Goal: Check status: Check status

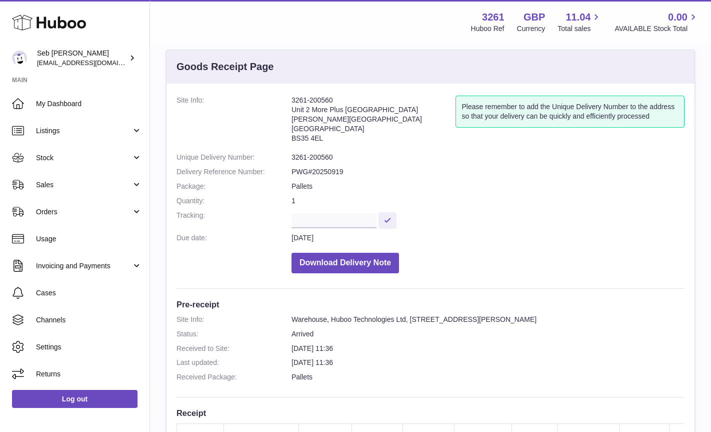
scroll to position [2, 0]
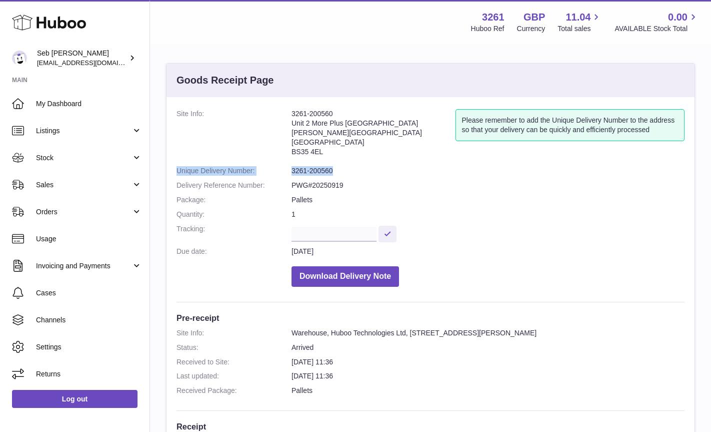
drag, startPoint x: 177, startPoint y: 171, endPoint x: 392, endPoint y: 171, distance: 215.6
click at [392, 171] on dl "Site Info: 3261-200560 Unit 2 More Plus Central Park Hudson Ave Severn Beach BS…" at bounding box center [431, 200] width 508 height 183
copy dl "Unique Delivery Number: 3261-200560"
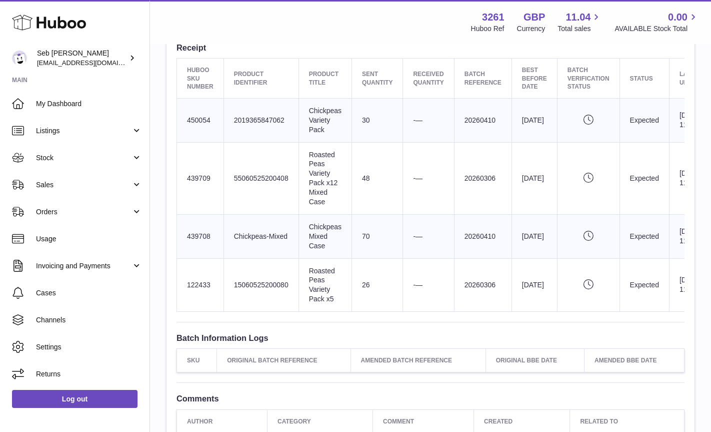
scroll to position [376, 0]
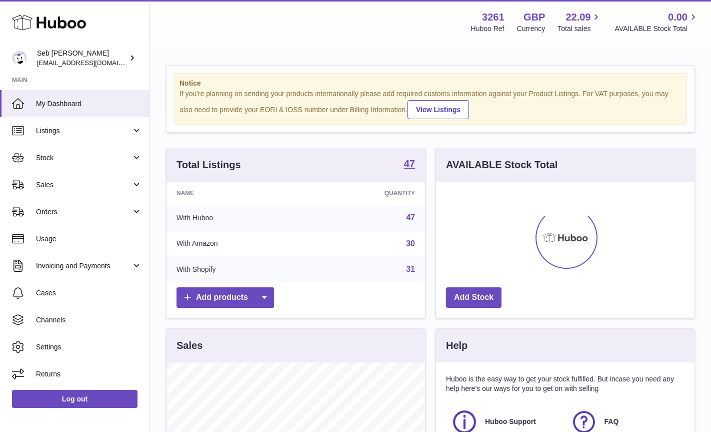
scroll to position [2, 0]
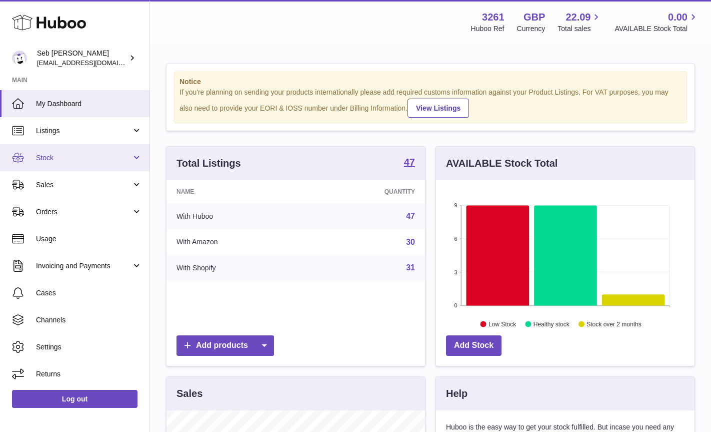
click at [51, 157] on span "Stock" at bounding box center [84, 158] width 96 height 10
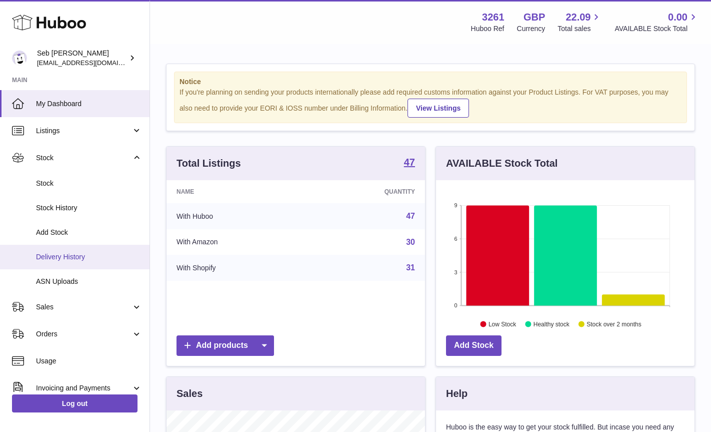
click at [54, 253] on span "Delivery History" at bounding box center [89, 257] width 106 height 10
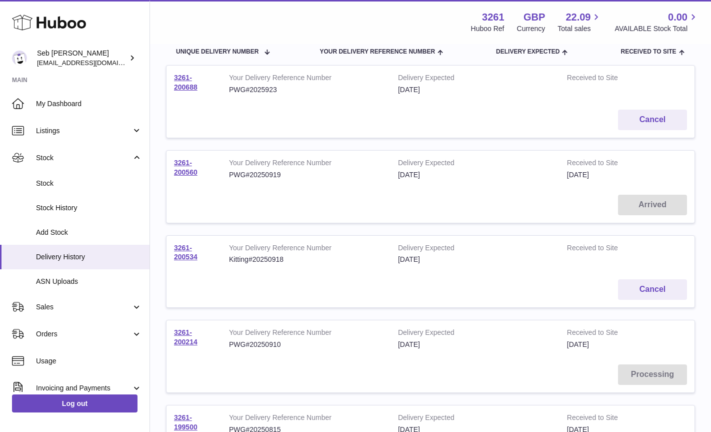
scroll to position [128, 0]
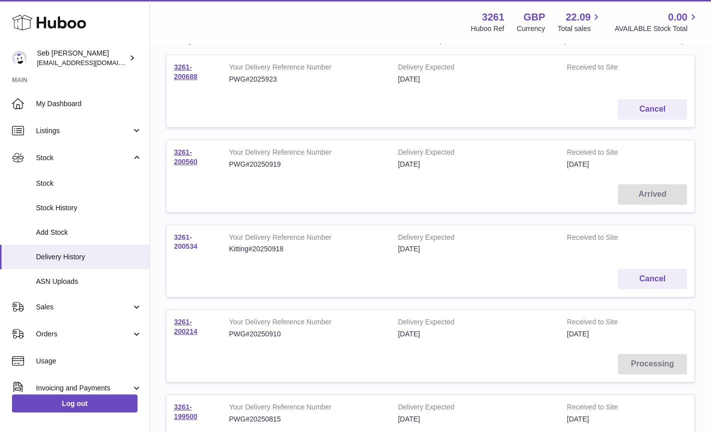
click at [183, 247] on link "3261-200534" at bounding box center [186, 242] width 24 height 18
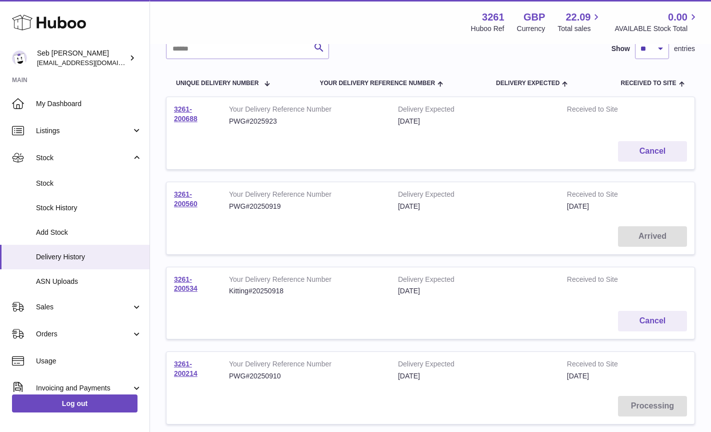
scroll to position [81, 0]
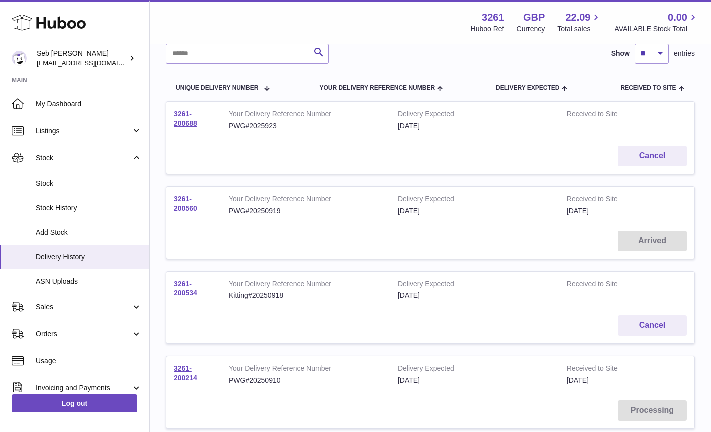
click at [178, 205] on link "3261-200560" at bounding box center [186, 204] width 24 height 18
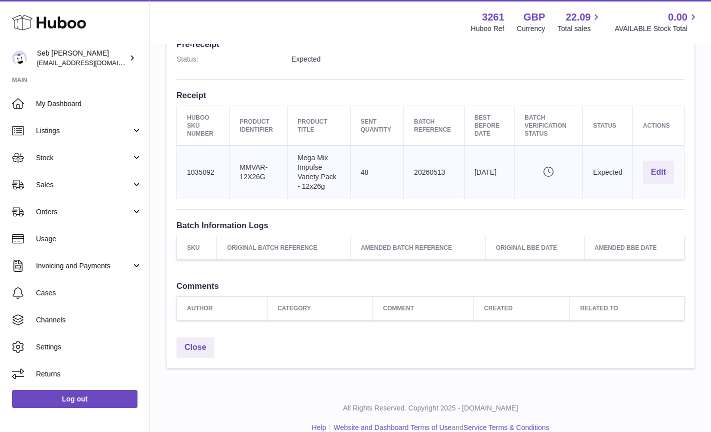
scroll to position [297, 0]
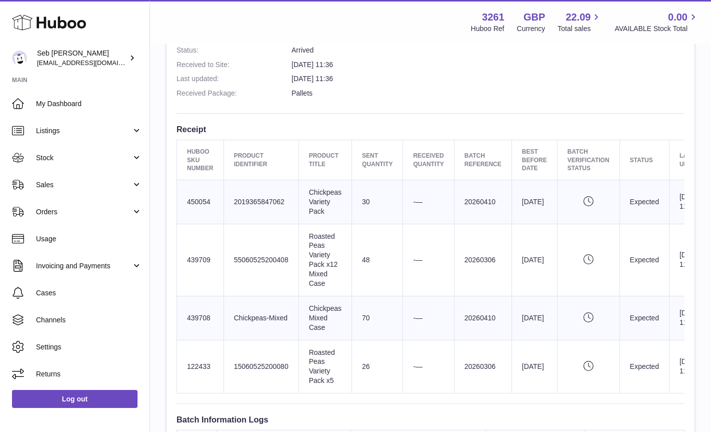
scroll to position [298, 0]
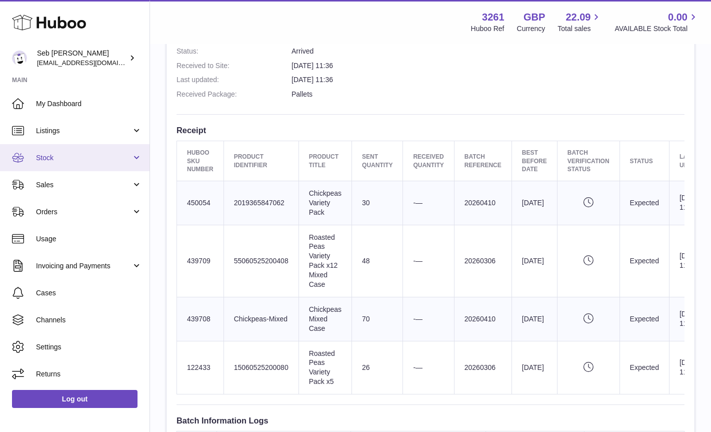
click at [55, 152] on link "Stock" at bounding box center [75, 157] width 150 height 27
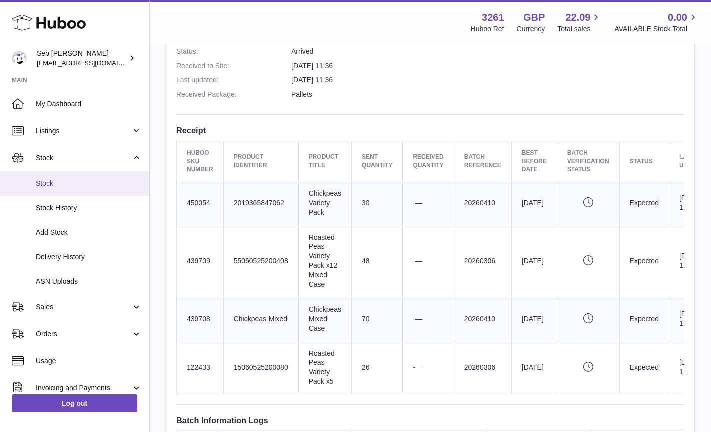
click at [44, 182] on span "Stock" at bounding box center [89, 184] width 106 height 10
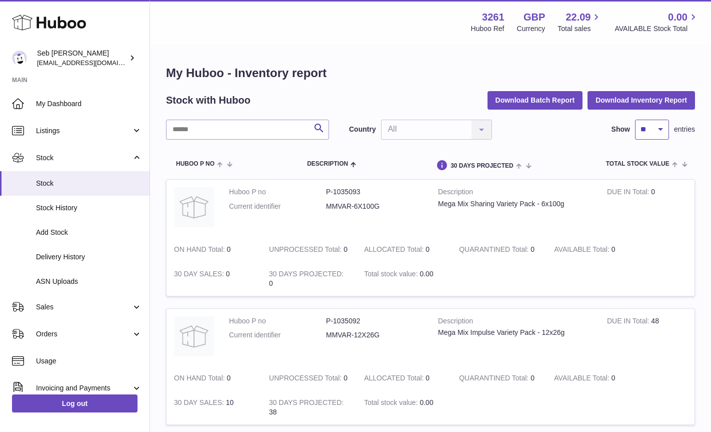
click at [664, 130] on select "** ** ** ***" at bounding box center [652, 130] width 34 height 20
select select "***"
click at [635, 120] on select "** ** ** ***" at bounding box center [652, 130] width 34 height 20
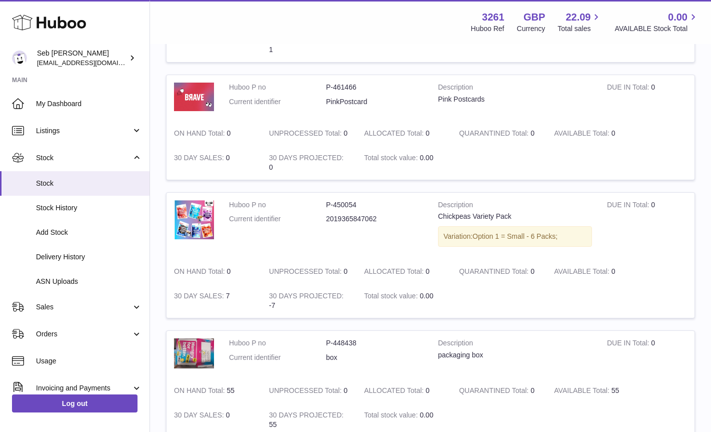
scroll to position [2414, 0]
